Goal: Task Accomplishment & Management: Use online tool/utility

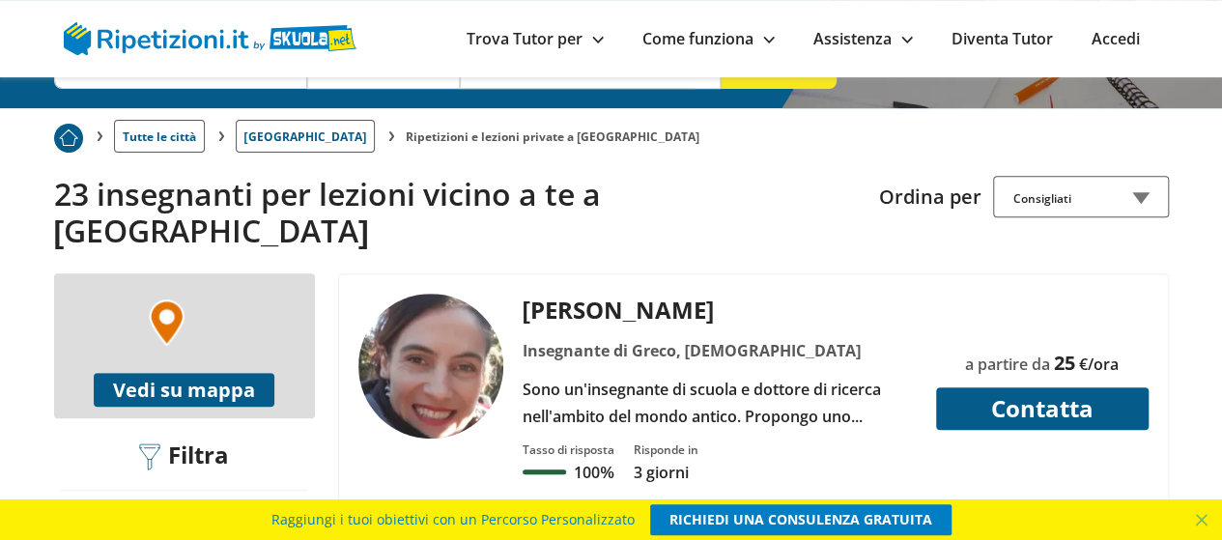
scroll to position [320, 0]
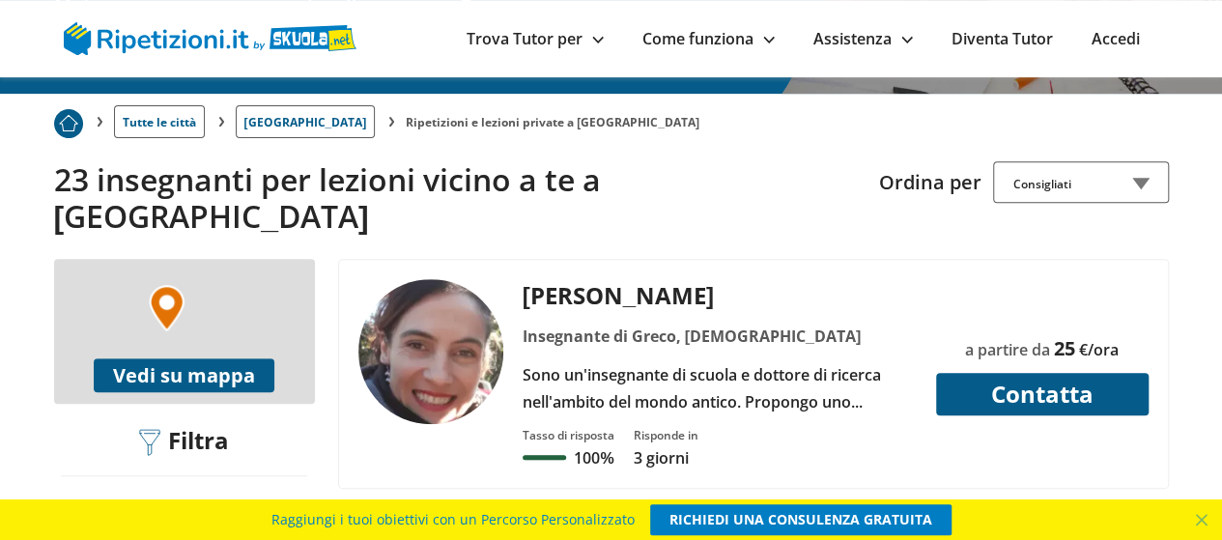
click at [825, 374] on div "Sono un'insegnante di scuola e dottore di ricerca nell'ambito del mondo antico.…" at bounding box center [719, 388] width 409 height 54
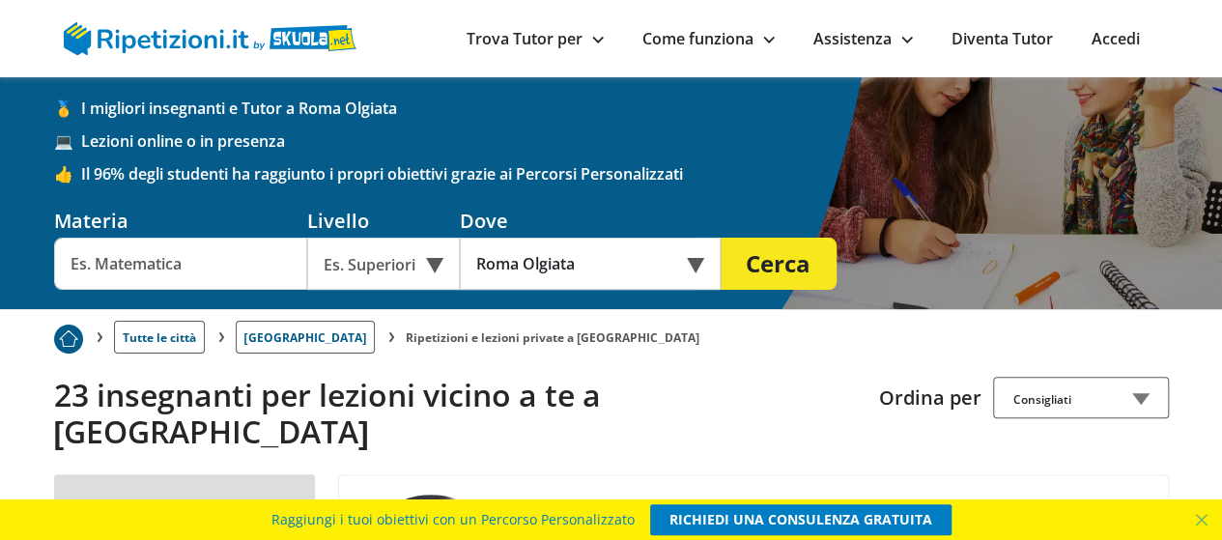
scroll to position [44, 0]
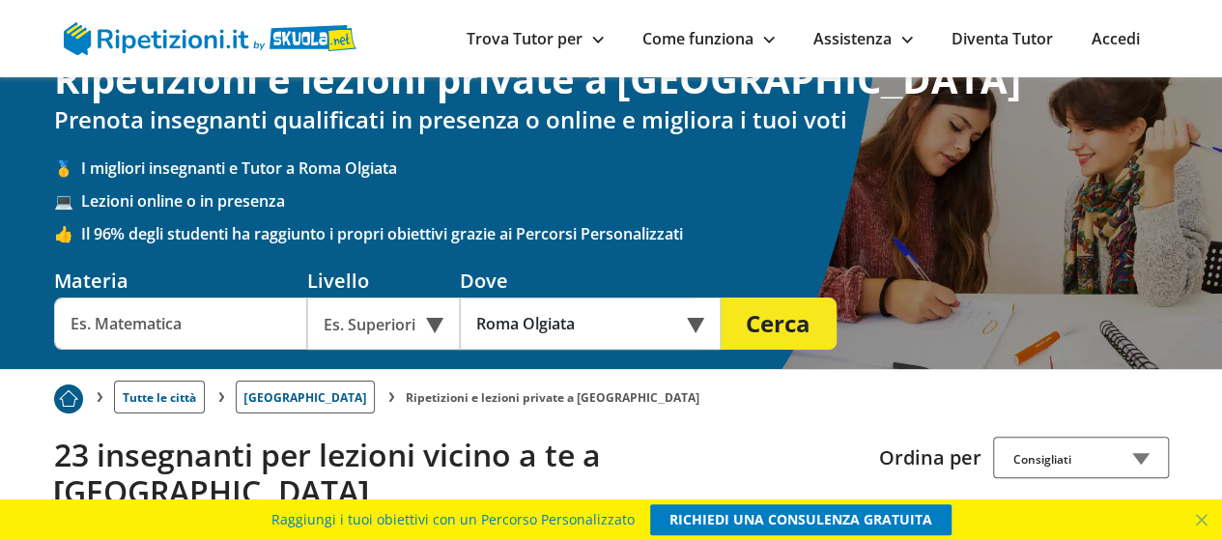
click at [189, 318] on input "text" at bounding box center [180, 323] width 253 height 52
drag, startPoint x: 187, startPoint y: 326, endPoint x: 4, endPoint y: 304, distance: 184.9
click at [4, 304] on div "Ripetizioni e lezioni private a [GEOGRAPHIC_DATA] Prenota insegnanti qualificat…" at bounding box center [611, 201] width 1222 height 336
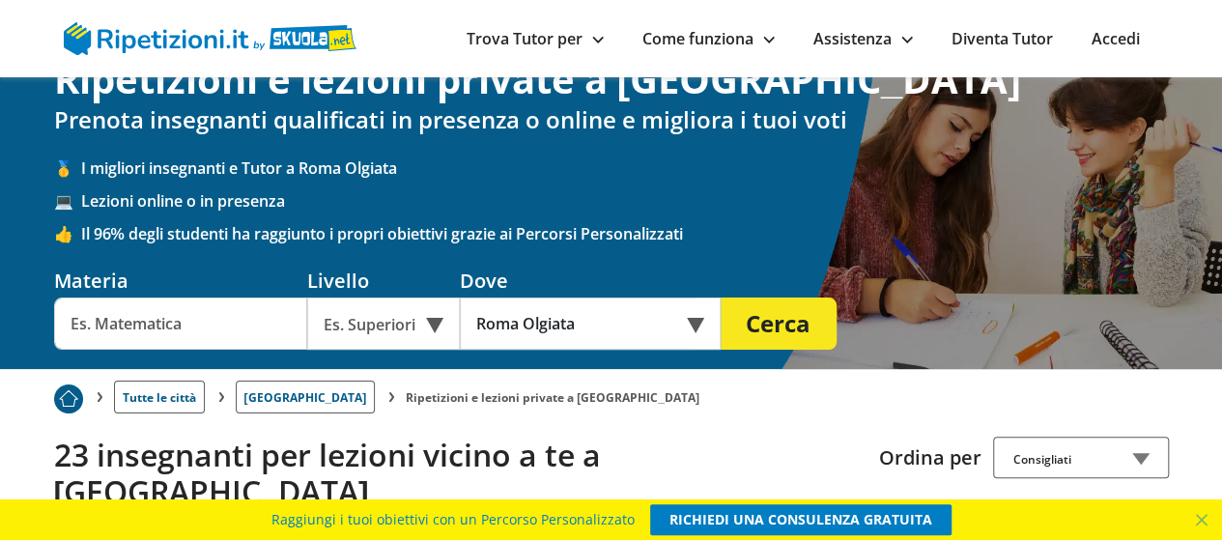
click at [98, 322] on input "text" at bounding box center [180, 323] width 253 height 52
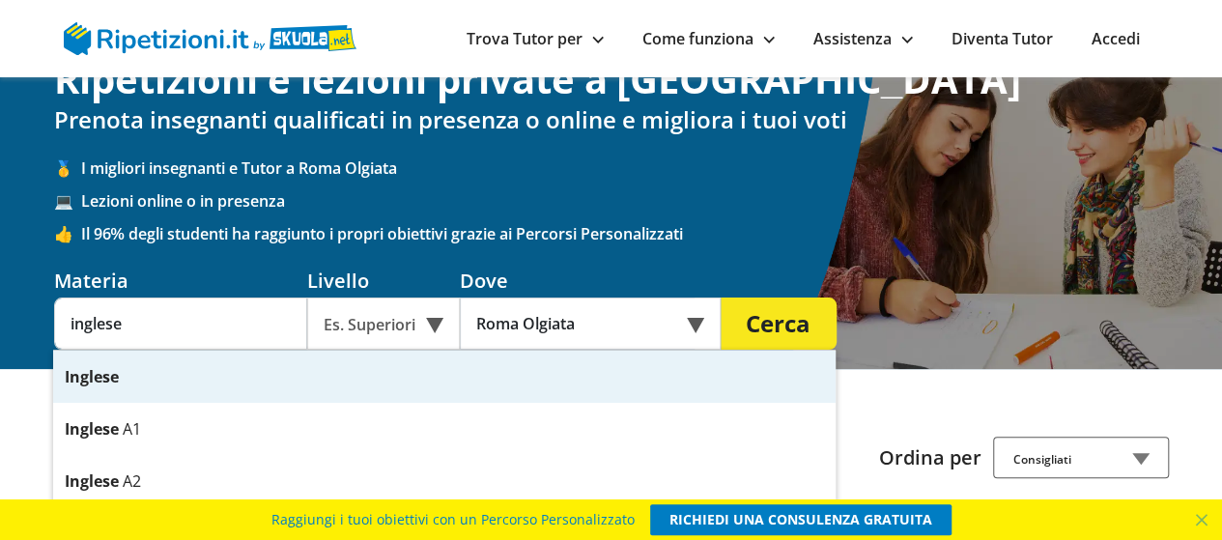
click at [433, 329] on div "Es. Superiori" at bounding box center [383, 323] width 153 height 52
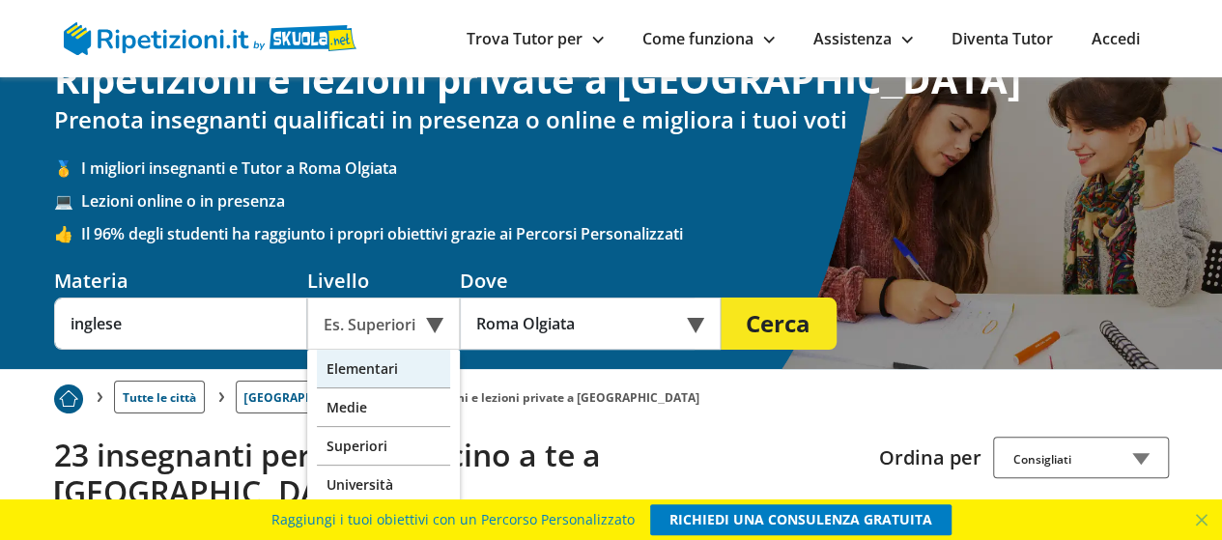
click at [404, 376] on div "Elementari" at bounding box center [383, 369] width 133 height 39
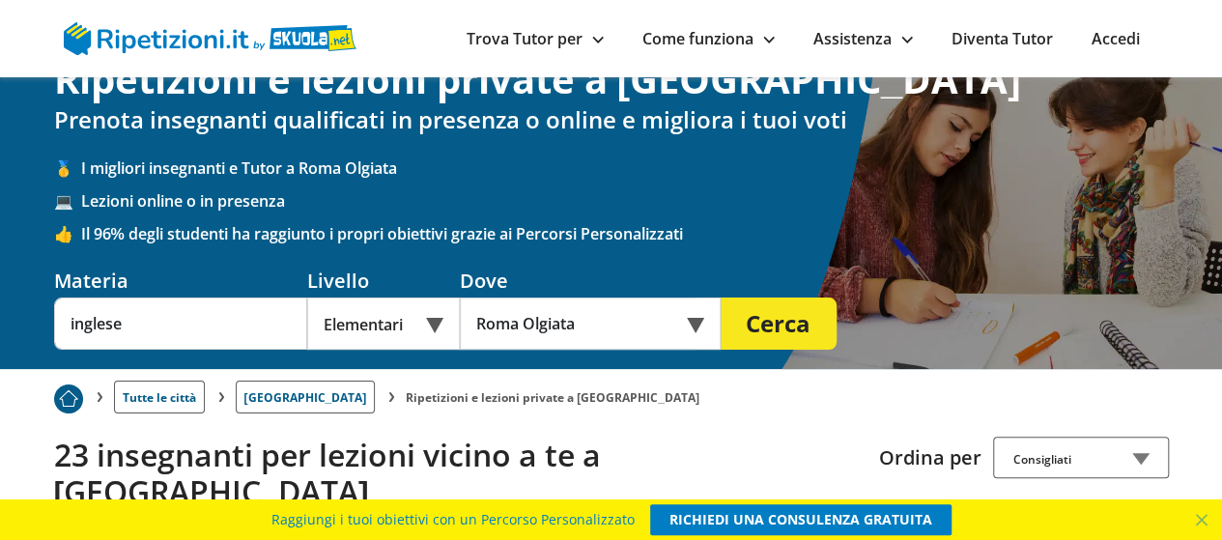
click at [767, 333] on button "Cerca" at bounding box center [779, 323] width 116 height 52
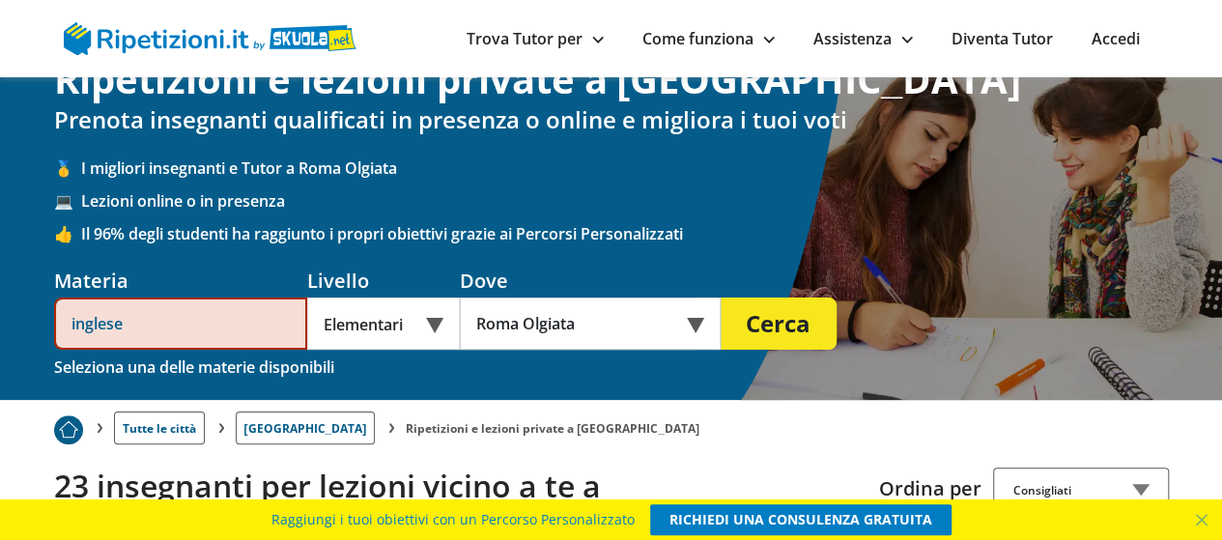
click at [172, 323] on input "inglese" at bounding box center [180, 323] width 253 height 52
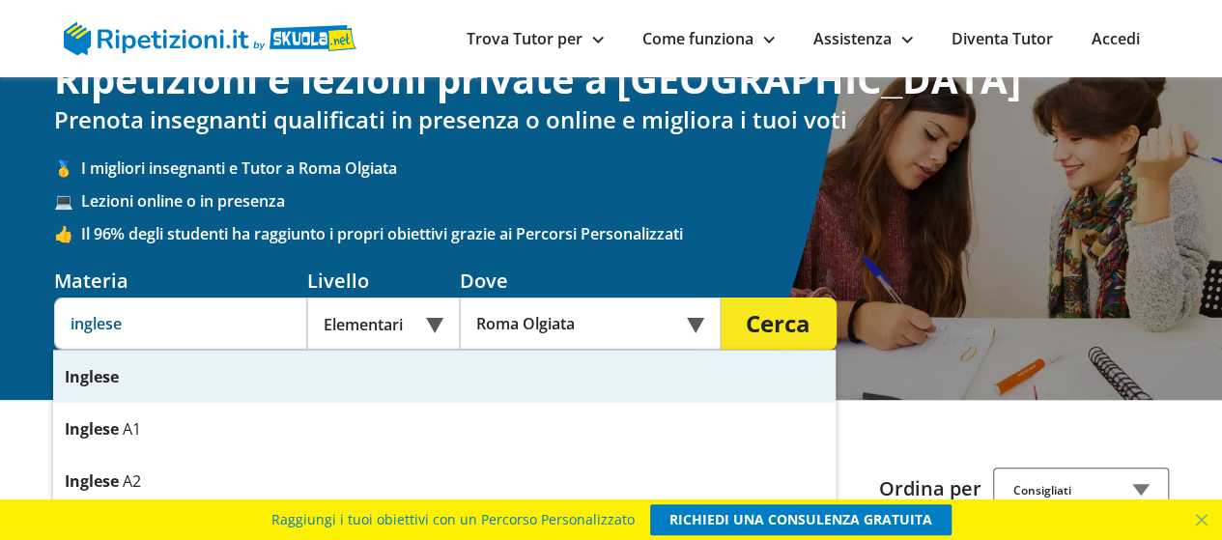
click at [92, 376] on strong "Inglese" at bounding box center [92, 376] width 54 height 21
type input "Inglese"
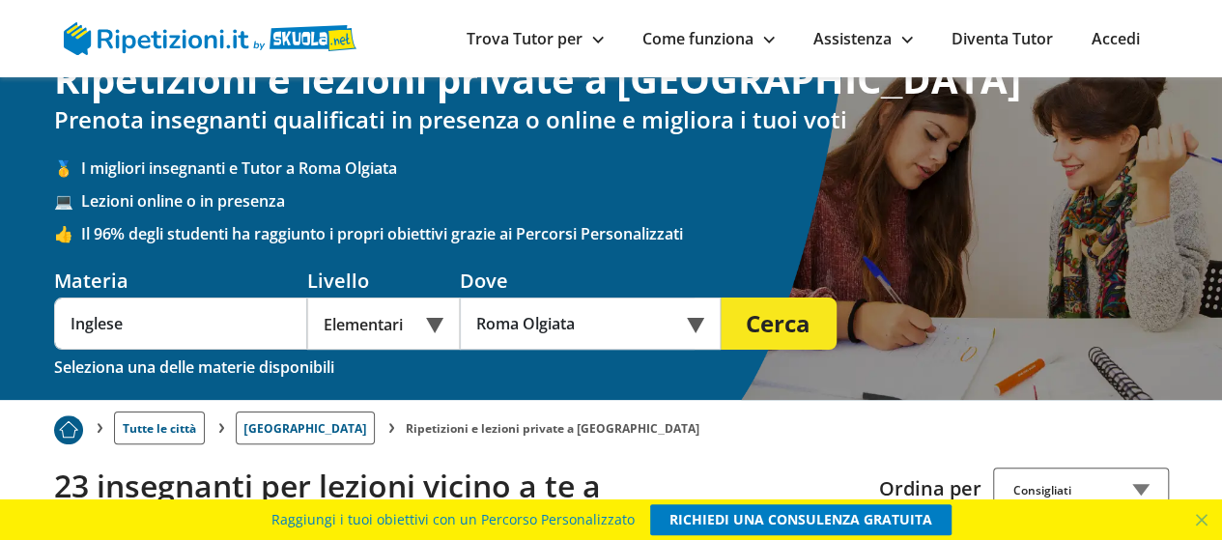
click at [818, 319] on button "Cerca" at bounding box center [779, 323] width 116 height 52
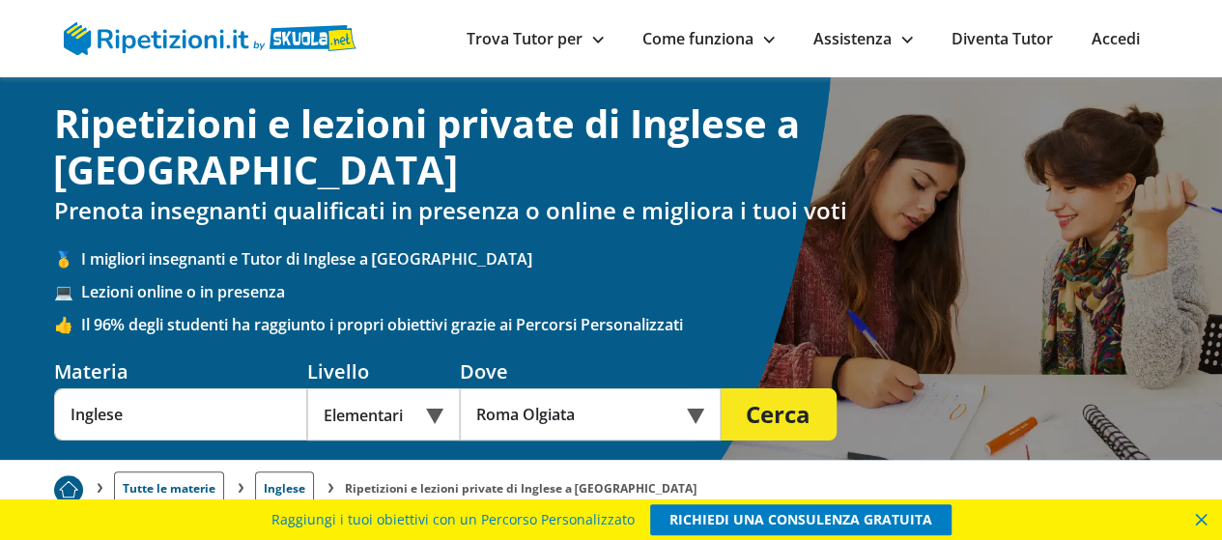
click at [1203, 517] on span at bounding box center [1201, 519] width 41 height 41
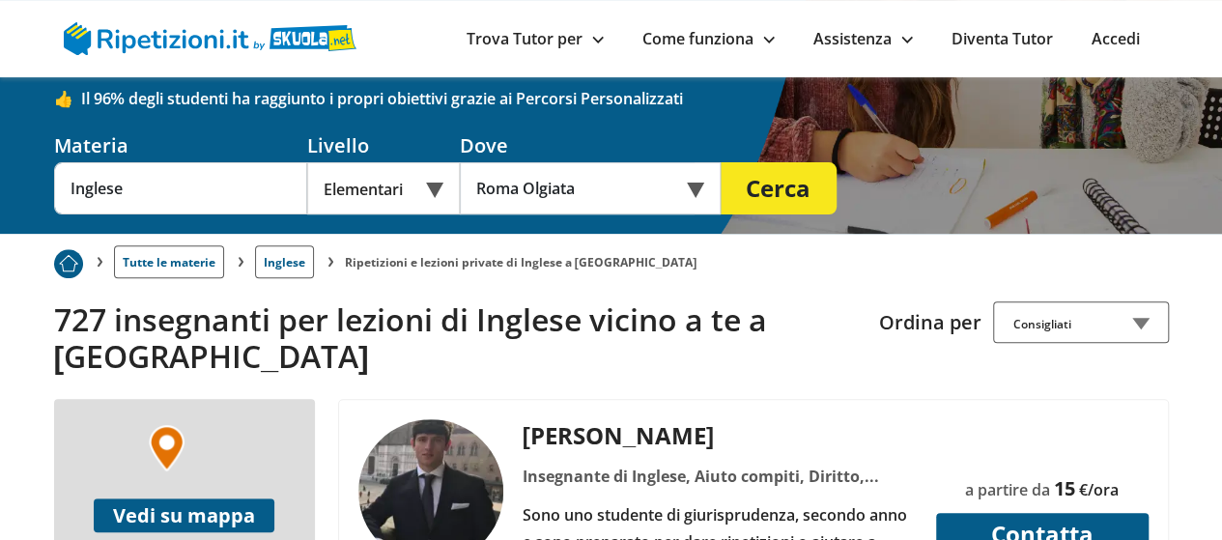
scroll to position [298, 0]
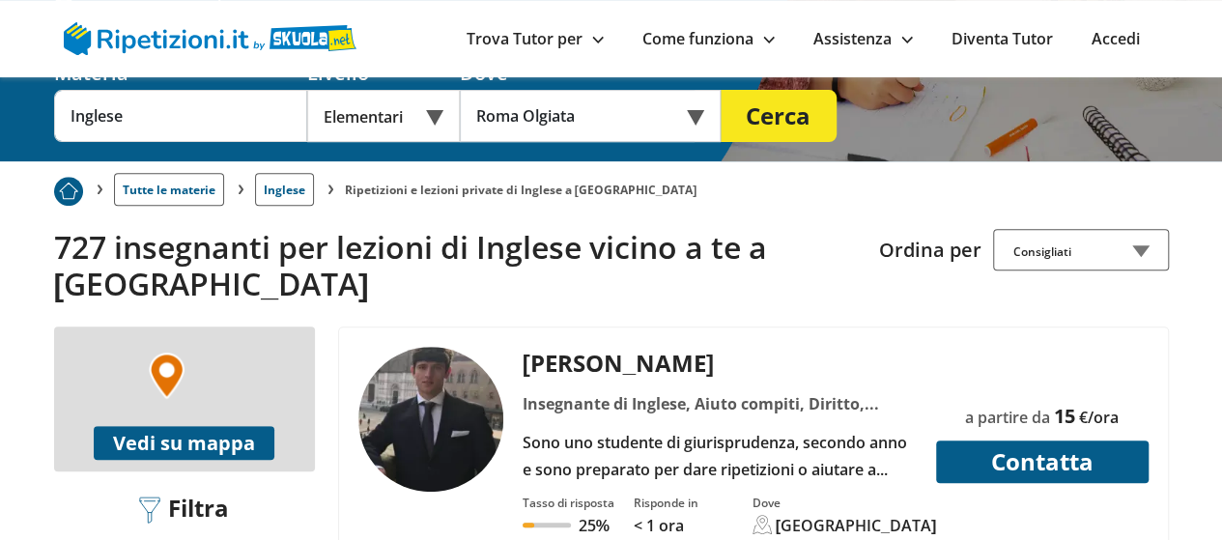
click at [809, 390] on div "Insegnante di Inglese, Aiuto compiti, Diritto, Diritto civile, Geografia, Itali…" at bounding box center [719, 403] width 409 height 27
